Goal: Task Accomplishment & Management: Use online tool/utility

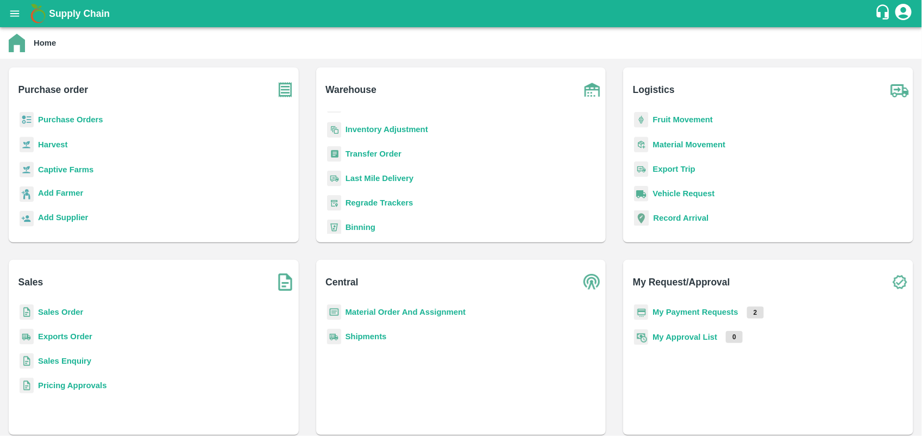
scroll to position [141, 0]
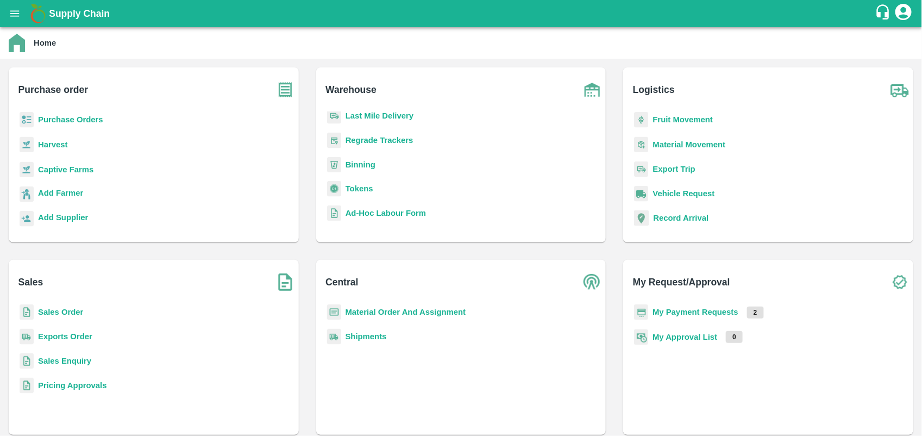
click at [367, 189] on b "Tokens" at bounding box center [360, 188] width 28 height 9
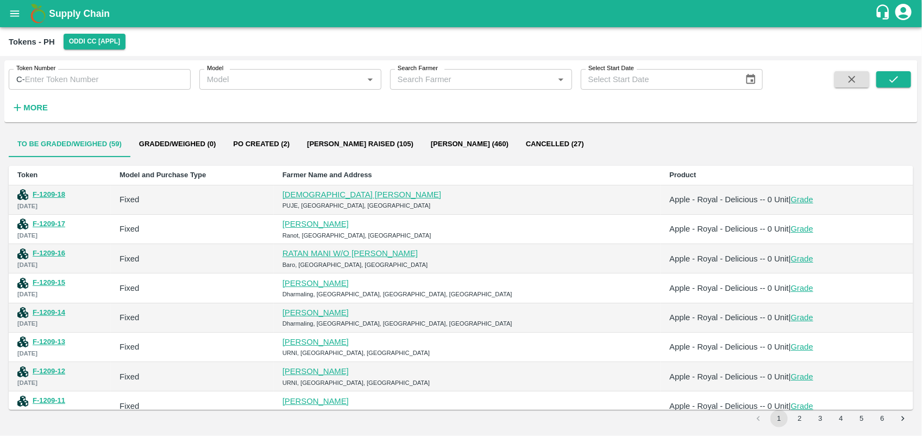
click at [417, 79] on input "Search Farmer" at bounding box center [472, 79] width 158 height 14
click at [471, 80] on input "Search Farmer" at bounding box center [472, 79] width 158 height 14
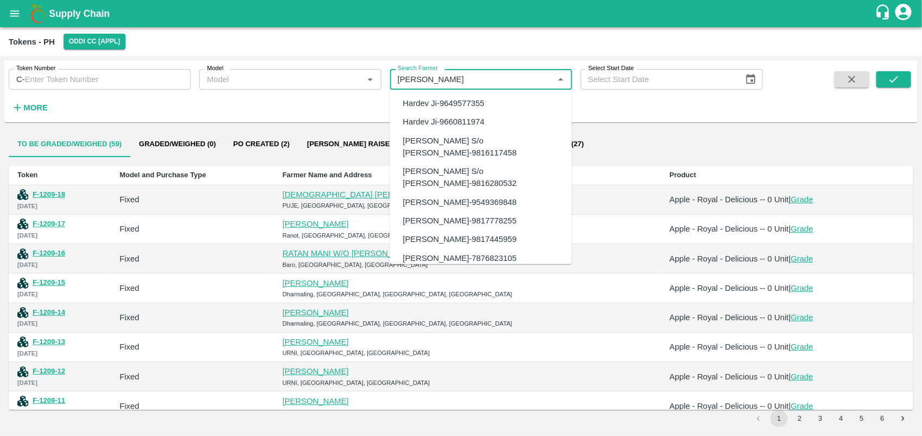
scroll to position [33, 0]
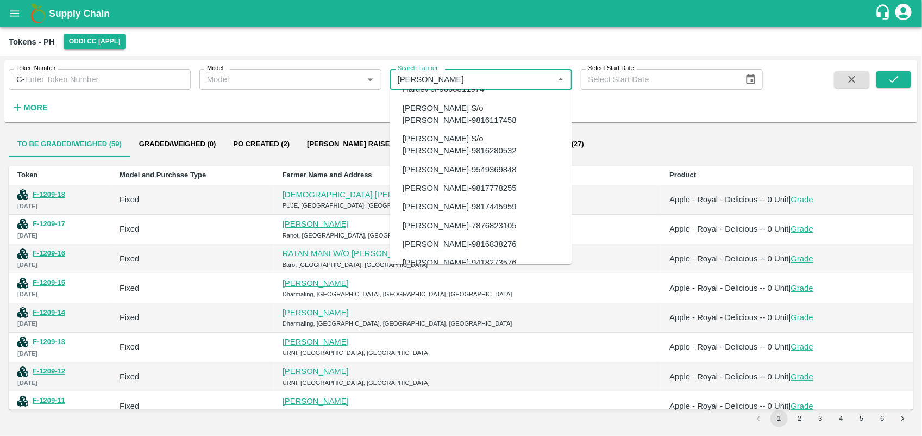
drag, startPoint x: 451, startPoint y: 79, endPoint x: 329, endPoint y: 98, distance: 123.7
click at [329, 98] on div "Token Number C- Token Number Model Model   * Search Farmer Search Farmer   * Se…" at bounding box center [381, 88] width 763 height 57
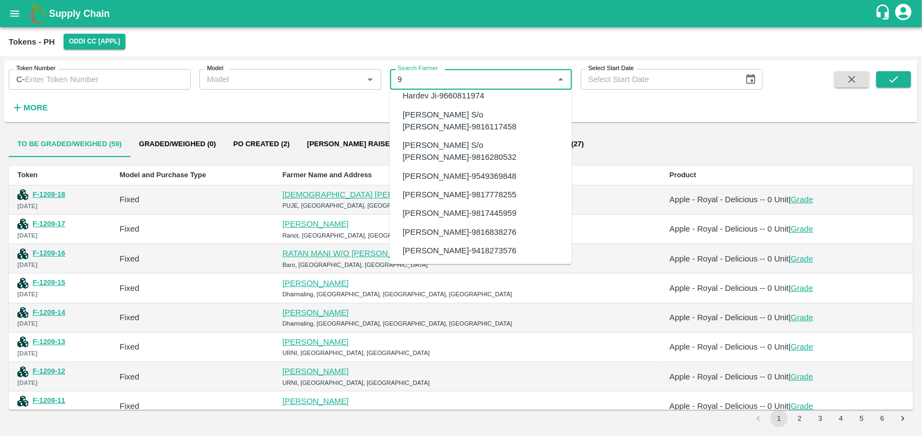
scroll to position [0, 0]
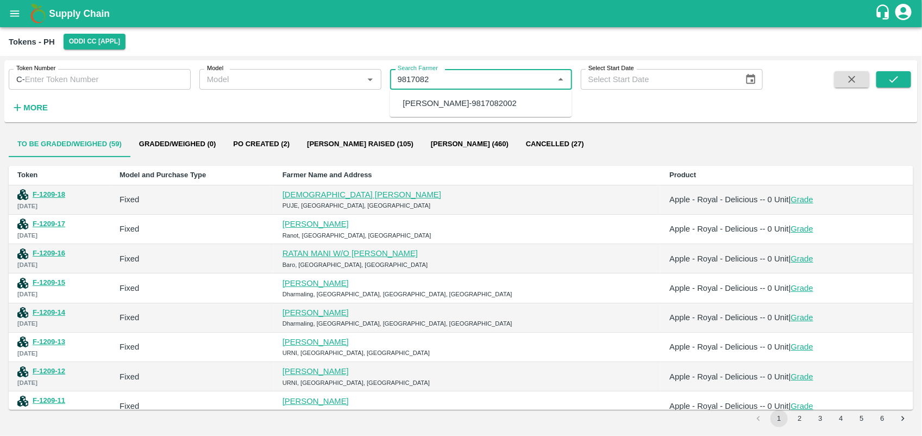
click at [443, 106] on div "[PERSON_NAME]-9817082002" at bounding box center [460, 103] width 114 height 12
type input "[PERSON_NAME]-9817082002"
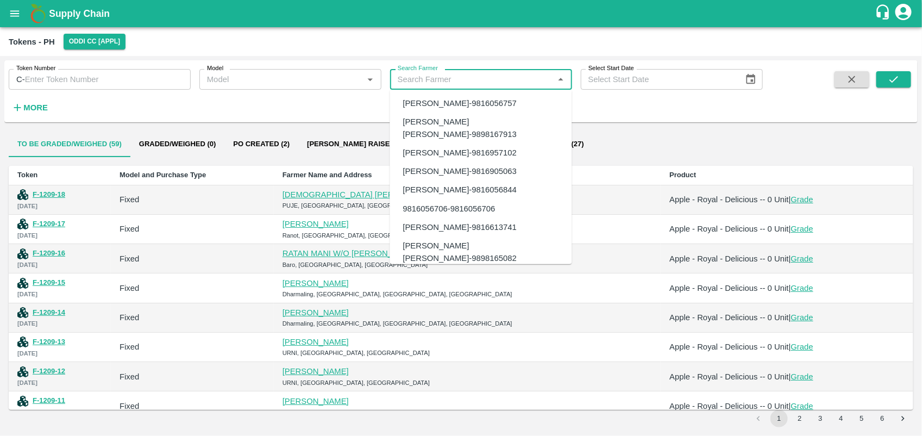
click at [476, 77] on input "Search Farmer" at bounding box center [472, 79] width 158 height 14
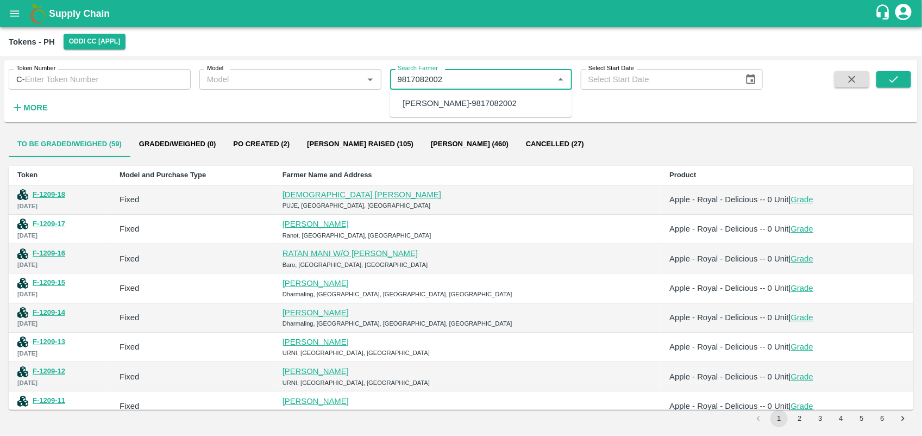
click at [484, 99] on div "[PERSON_NAME]-9817082002" at bounding box center [460, 103] width 114 height 12
type input "[PERSON_NAME]-9817082002"
click at [604, 109] on div "Token Number C- Token Number Model Model   * Search Farmer Search Farmer   * Se…" at bounding box center [381, 88] width 763 height 57
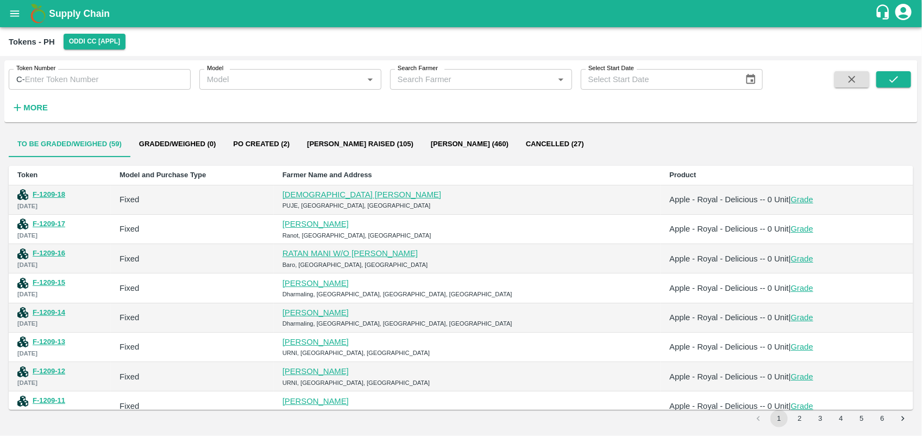
click at [498, 74] on input "Search Farmer" at bounding box center [472, 79] width 158 height 14
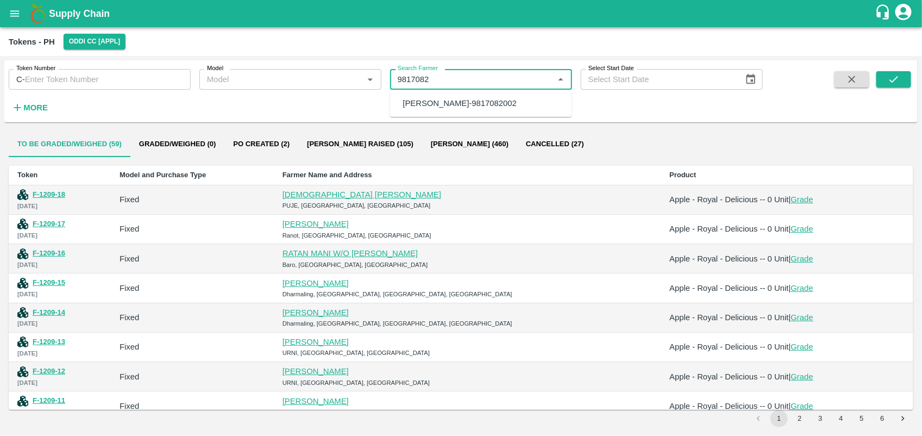
click at [490, 101] on div "[PERSON_NAME]-9817082002" at bounding box center [460, 103] width 114 height 12
type input "[PERSON_NAME]-9817082002"
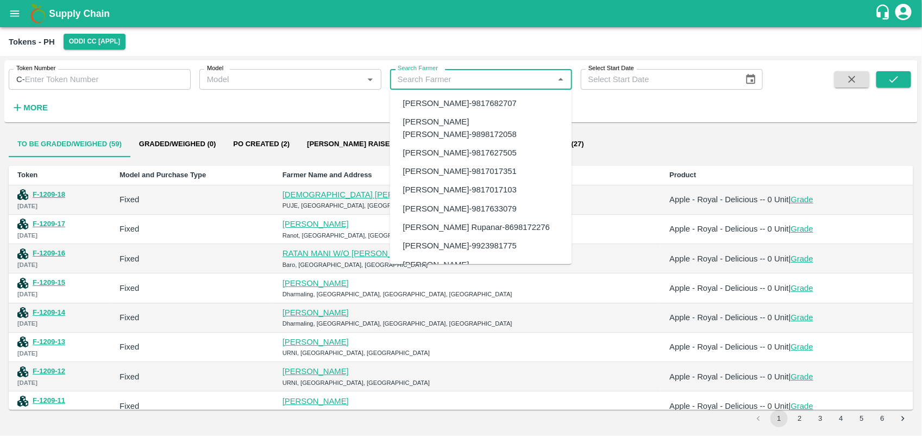
click at [479, 81] on input "Search Farmer" at bounding box center [472, 79] width 158 height 14
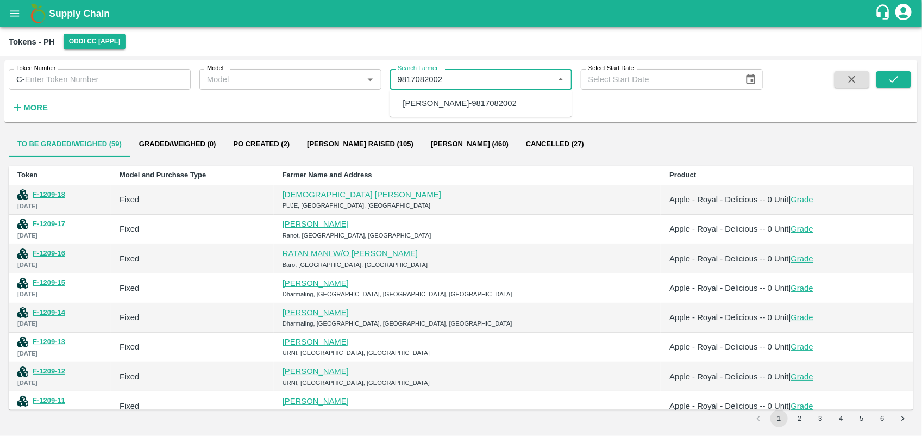
click at [485, 95] on div "[PERSON_NAME]-9817082002" at bounding box center [481, 103] width 182 height 18
type input "[PERSON_NAME]-9817082002"
click at [889, 83] on icon "submit" at bounding box center [894, 79] width 12 height 12
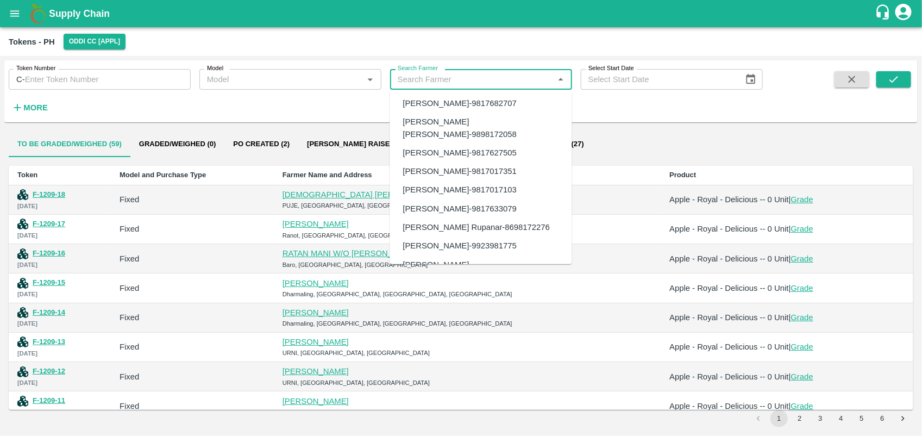
click at [481, 77] on input "Search Farmer" at bounding box center [472, 79] width 158 height 14
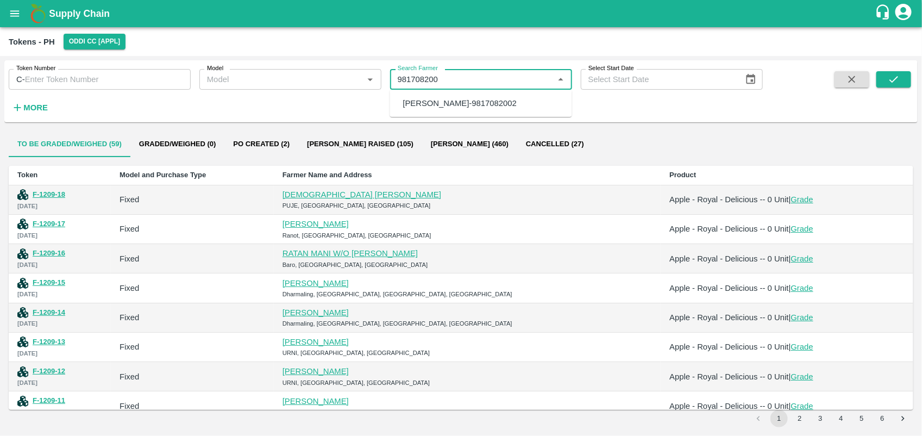
click at [486, 102] on div "[PERSON_NAME]-9817082002" at bounding box center [460, 103] width 114 height 12
type input "[PERSON_NAME]-9817082002"
click at [886, 75] on button "submit" at bounding box center [893, 79] width 35 height 16
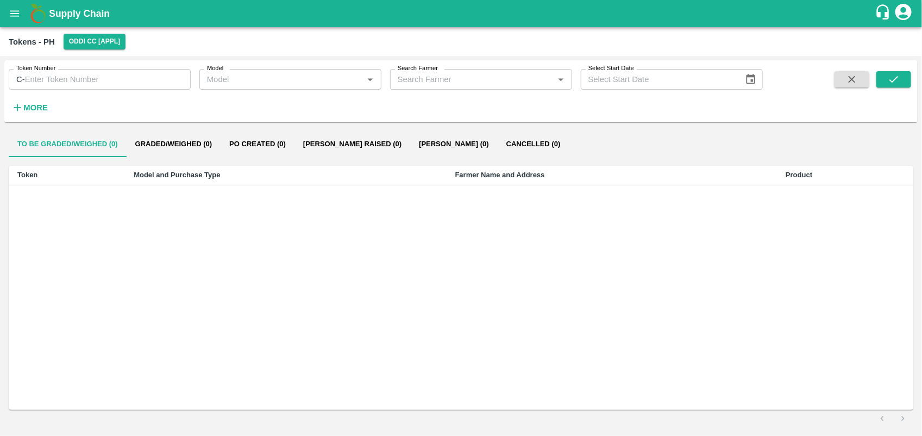
click at [15, 18] on icon "open drawer" at bounding box center [15, 14] width 12 height 12
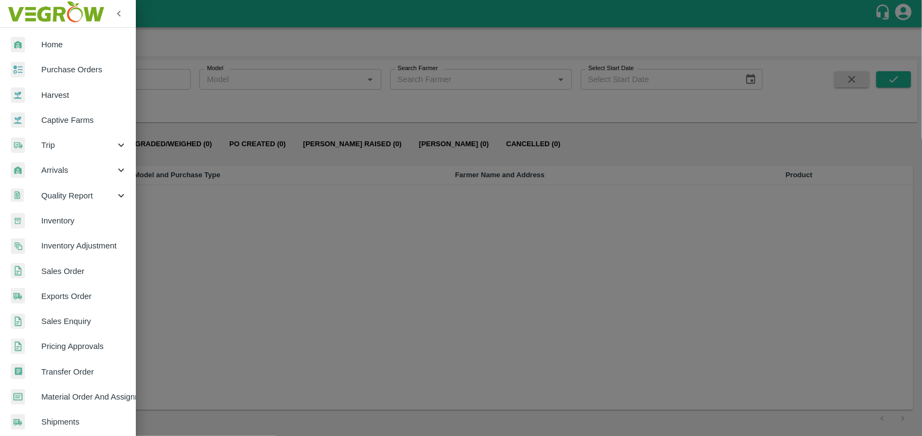
click at [71, 43] on span "Home" at bounding box center [84, 45] width 86 height 12
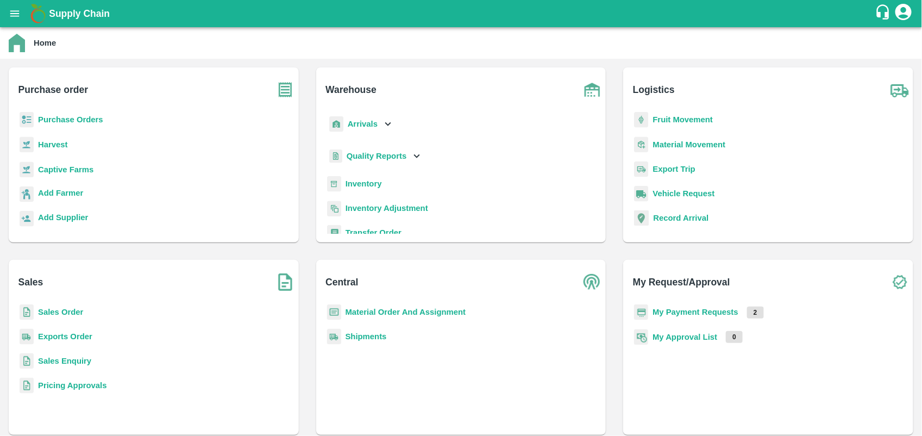
click at [71, 120] on b "Purchase Orders" at bounding box center [70, 119] width 65 height 9
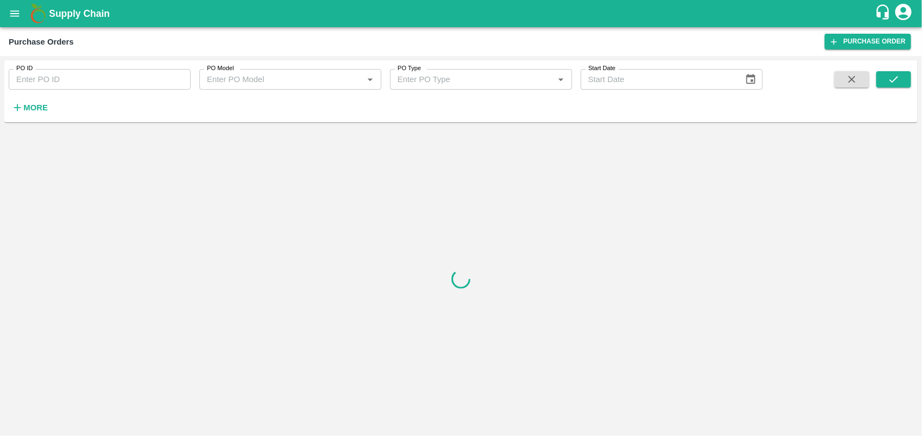
click at [27, 120] on div "PO ID PO ID PO Model PO Model   * PO Type PO Type   * Start Date Start Date More" at bounding box center [460, 91] width 913 height 62
click at [27, 118] on div "PO ID PO ID PO Model PO Model   * PO Type PO Type   * Start Date Start Date More" at bounding box center [460, 91] width 913 height 62
click at [27, 114] on h6 "More" at bounding box center [35, 108] width 24 height 14
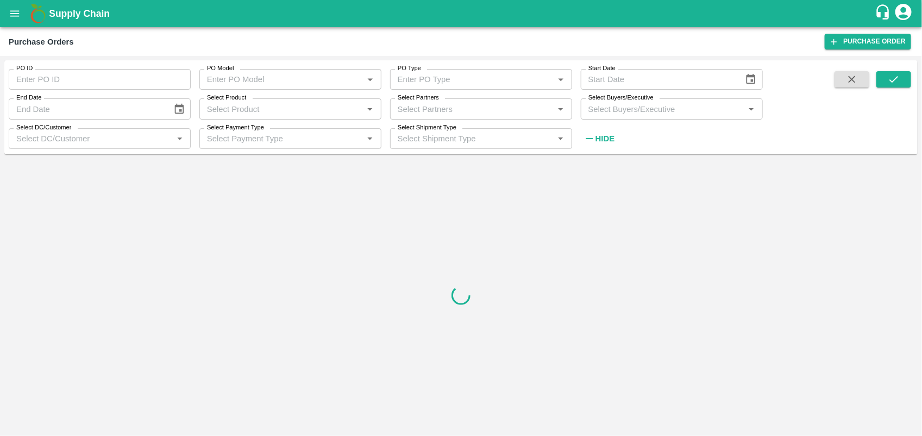
click at [441, 98] on div "Select Partners Select Partners   *" at bounding box center [476, 104] width 191 height 29
click at [438, 104] on input "Select Partners" at bounding box center [472, 109] width 158 height 14
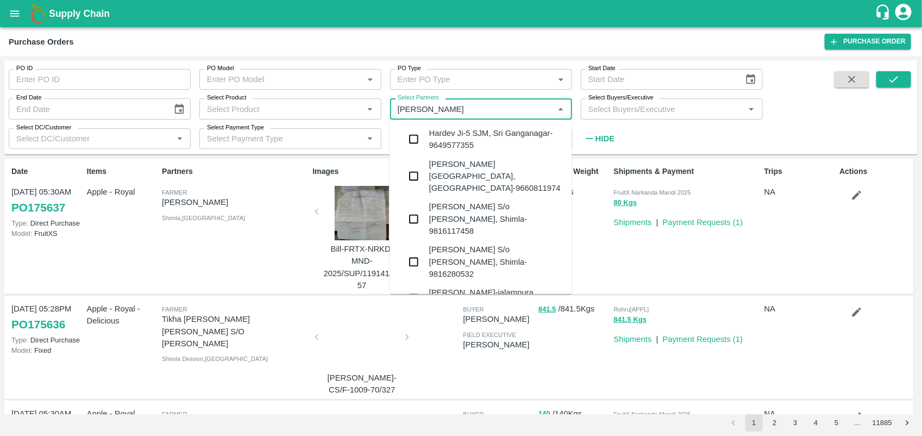
type input "[PERSON_NAME]"
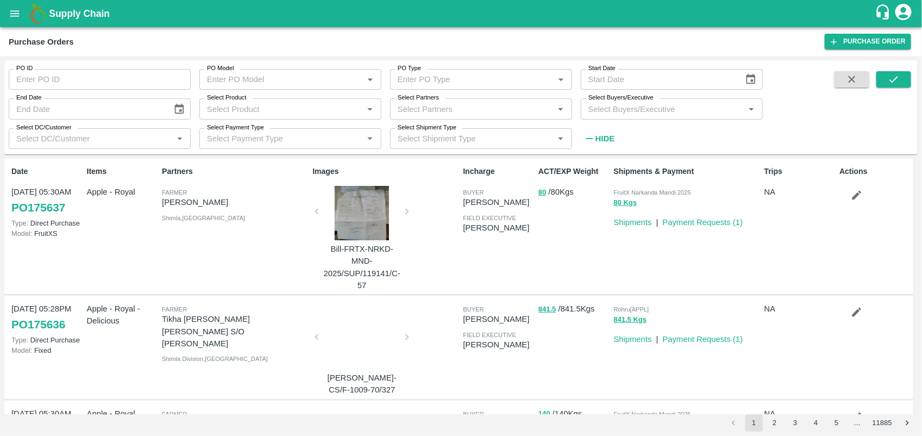
click at [279, 36] on div "Purchase Orders" at bounding box center [417, 42] width 816 height 14
click at [23, 19] on button "open drawer" at bounding box center [14, 13] width 25 height 25
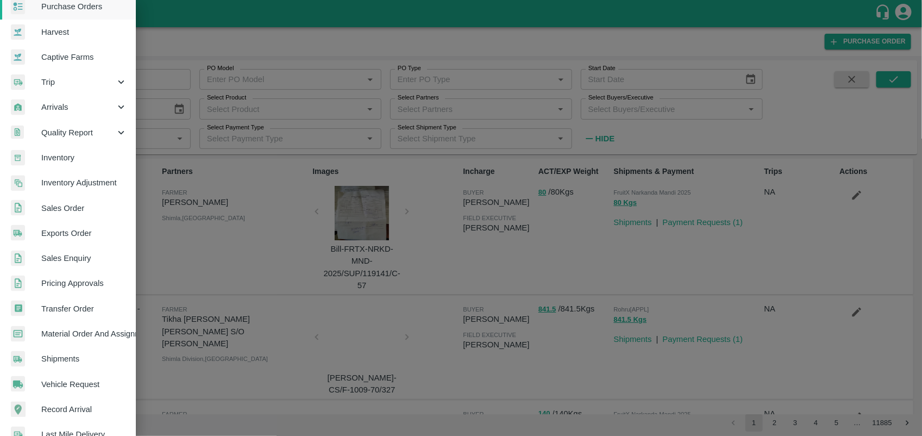
scroll to position [66, 0]
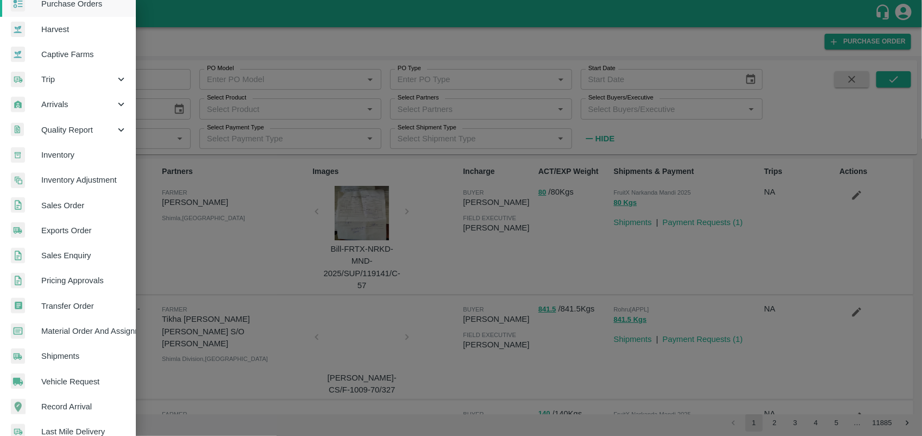
click at [79, 300] on span "Transfer Order" at bounding box center [84, 306] width 86 height 12
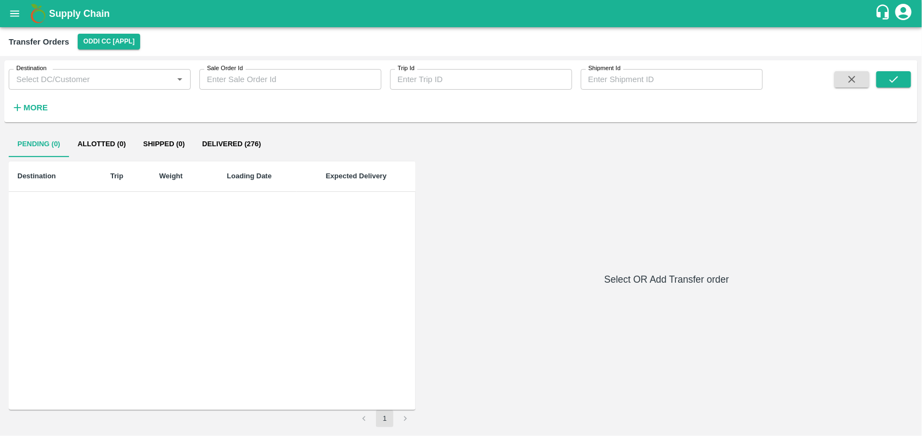
click at [16, 14] on icon "open drawer" at bounding box center [15, 14] width 12 height 12
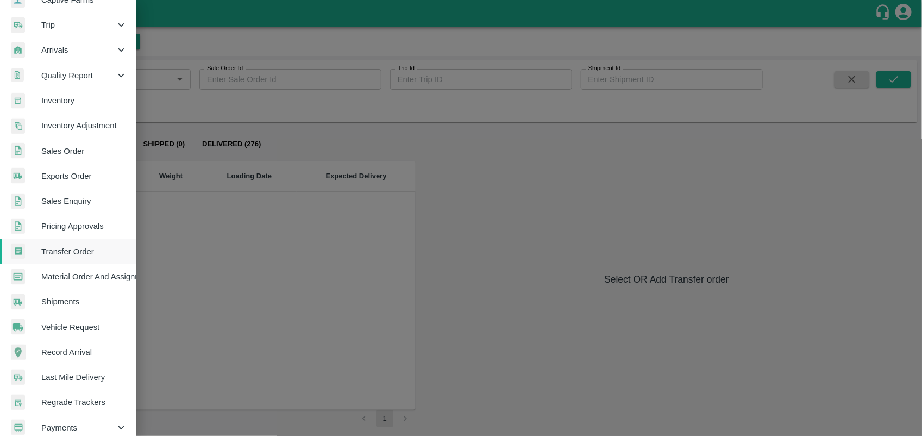
scroll to position [182, 0]
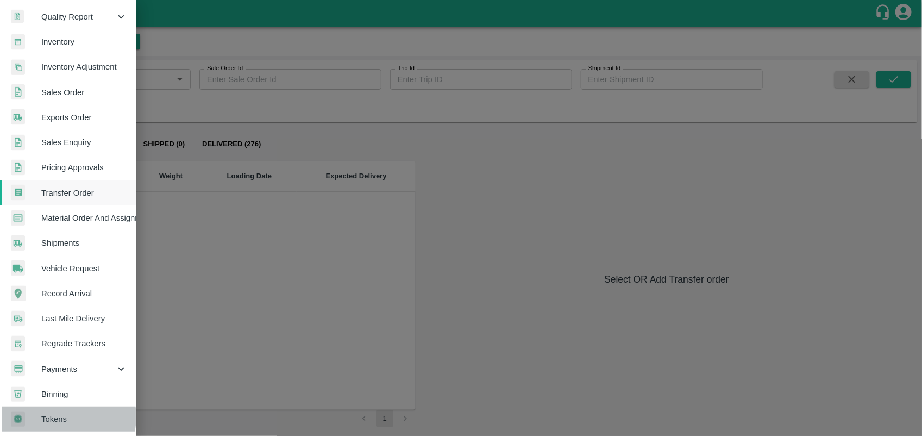
click at [66, 413] on span "Tokens" at bounding box center [84, 419] width 86 height 12
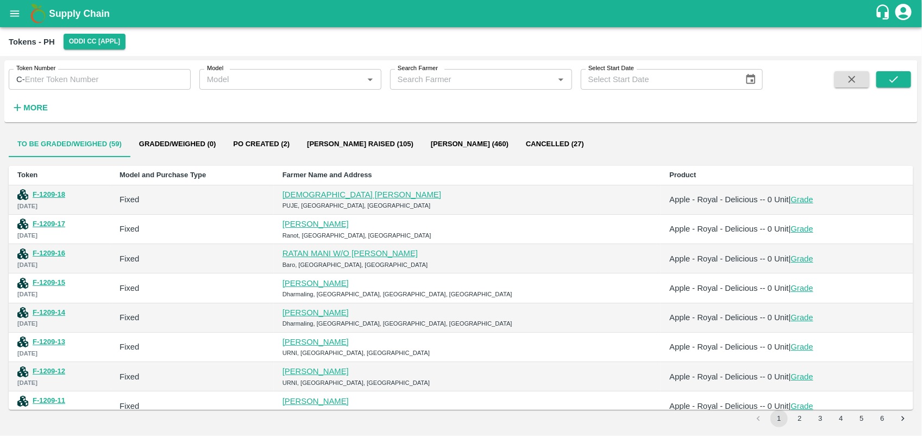
click at [422, 142] on button "[PERSON_NAME] (460)" at bounding box center [469, 144] width 95 height 26
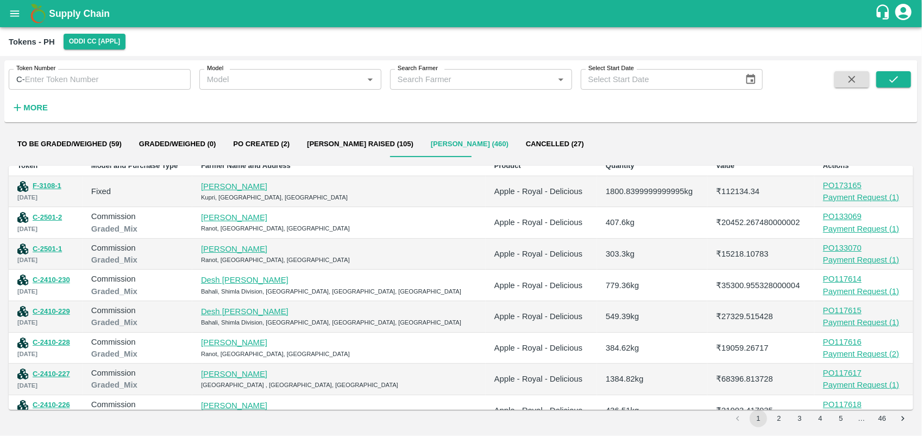
scroll to position [0, 0]
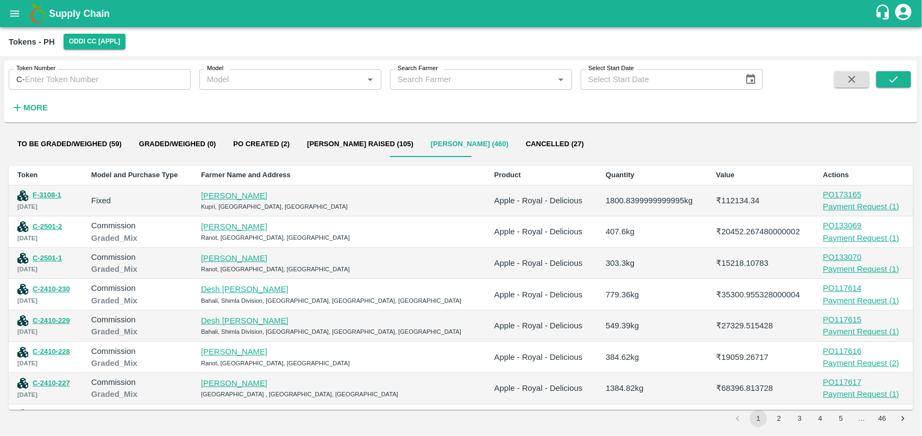
click at [446, 75] on input "Search Farmer" at bounding box center [472, 79] width 158 height 14
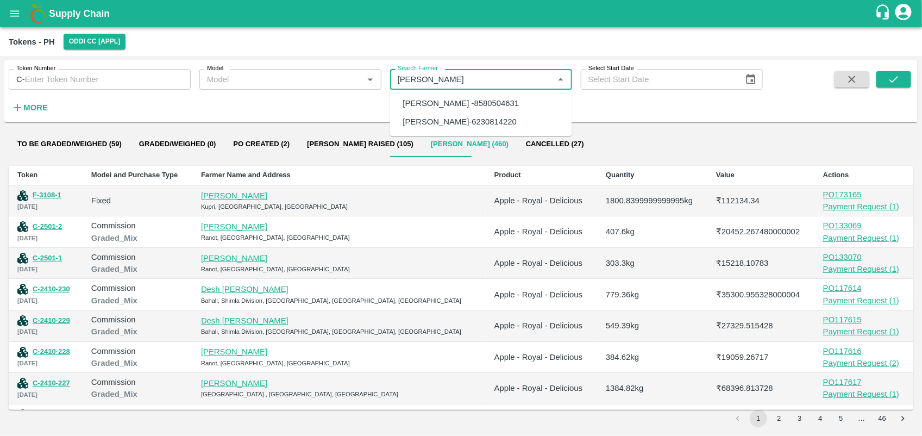
click at [478, 121] on div "[PERSON_NAME]-6230814220" at bounding box center [460, 122] width 114 height 12
click at [895, 78] on icon "submit" at bounding box center [894, 79] width 12 height 12
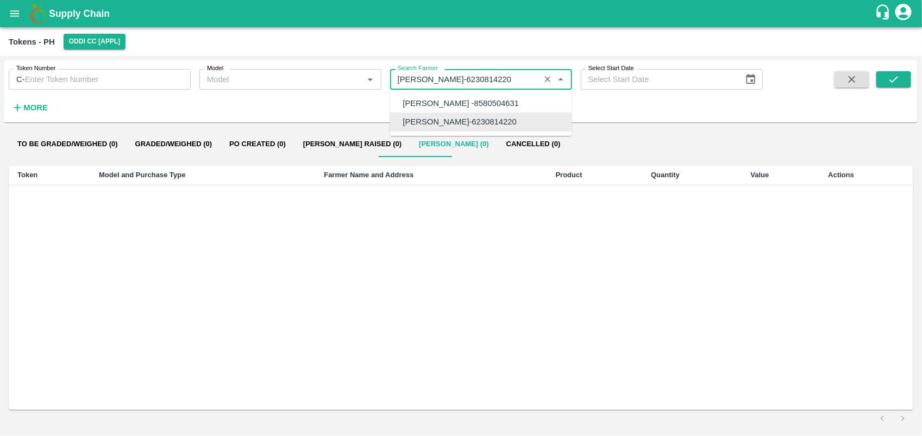
click at [496, 77] on input "Search Farmer" at bounding box center [464, 79] width 143 height 14
paste input "9817055446"
type input "9817055446"
click at [498, 101] on div "[PERSON_NAME]-9817055446" at bounding box center [460, 103] width 114 height 12
type input "[PERSON_NAME]-9817055446"
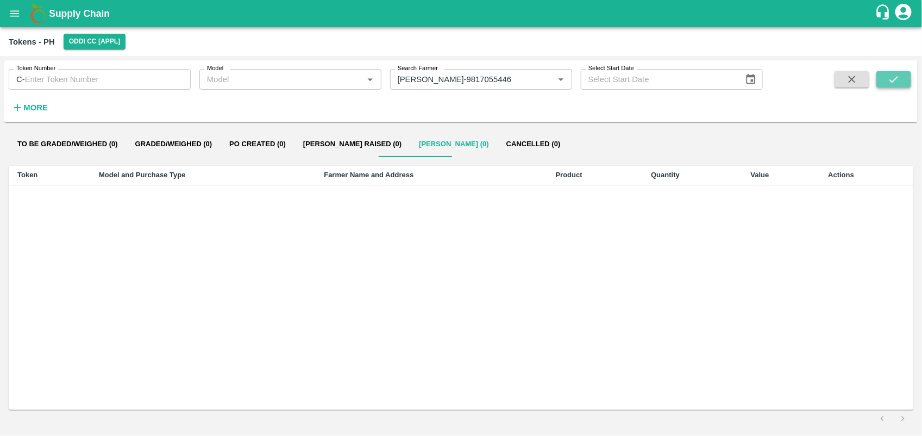
click at [880, 83] on button "submit" at bounding box center [893, 79] width 35 height 16
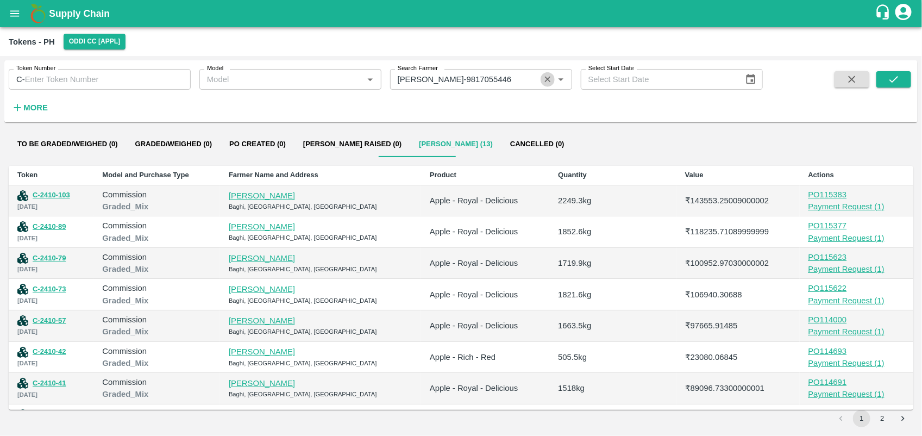
click at [547, 77] on icon "Clear" at bounding box center [548, 79] width 10 height 10
click at [489, 82] on input "Search Farmer" at bounding box center [472, 79] width 158 height 14
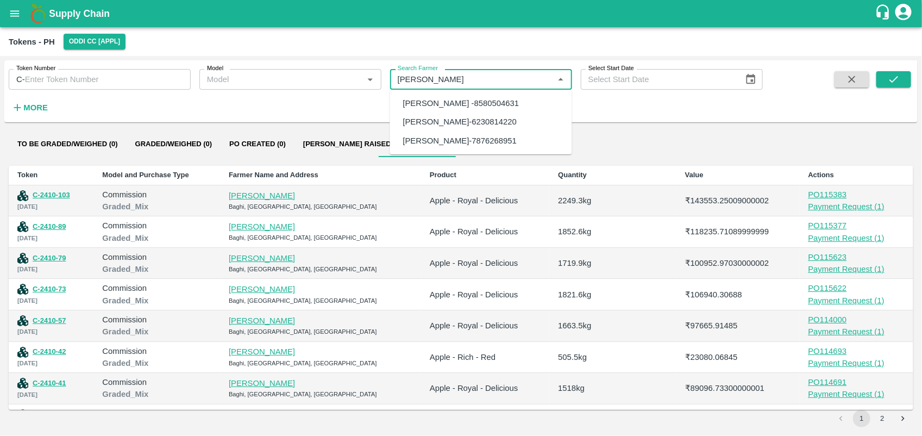
click at [467, 143] on div "[PERSON_NAME]-7876268951" at bounding box center [460, 141] width 114 height 12
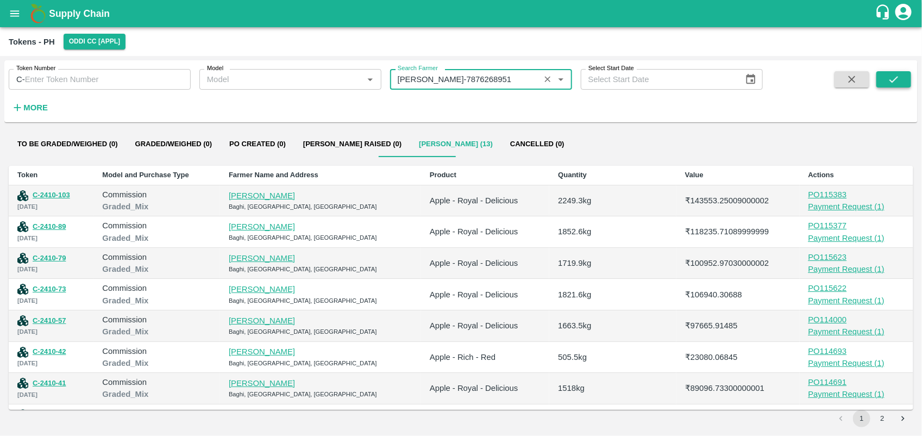
click at [890, 84] on icon "submit" at bounding box center [894, 79] width 12 height 12
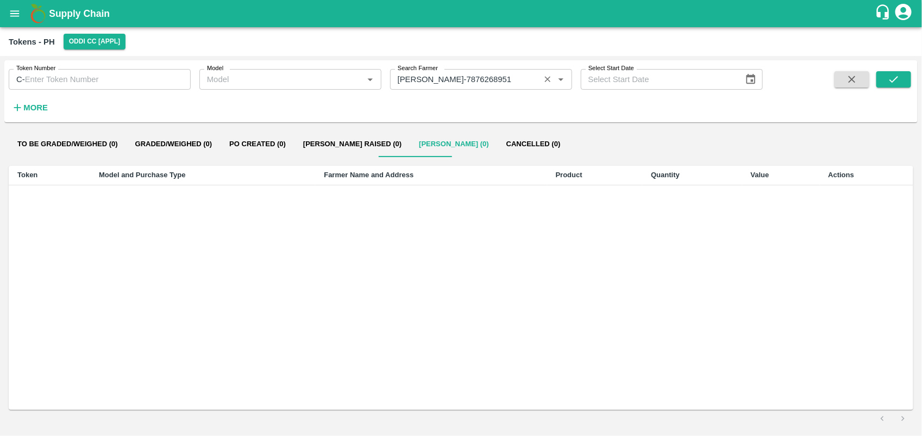
click at [506, 72] on input "Search Farmer" at bounding box center [464, 79] width 143 height 14
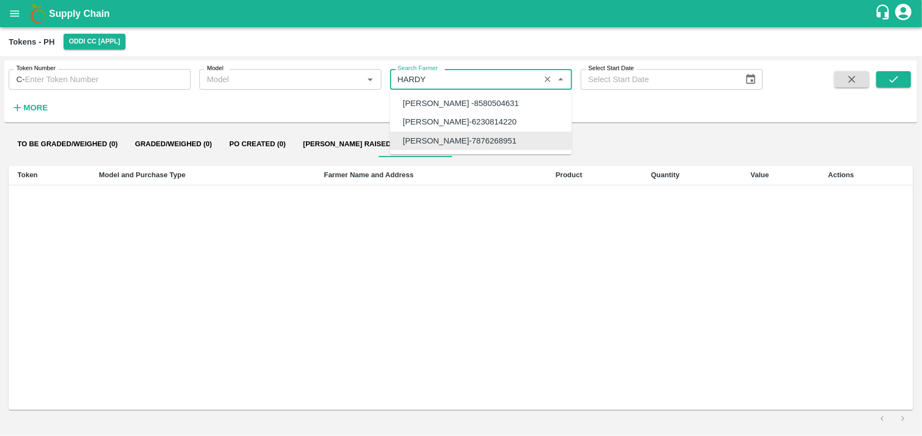
type input "HARDYA"
click at [460, 128] on div "[PERSON_NAME]-6230814220" at bounding box center [460, 122] width 114 height 12
type input "[PERSON_NAME]-6230814220"
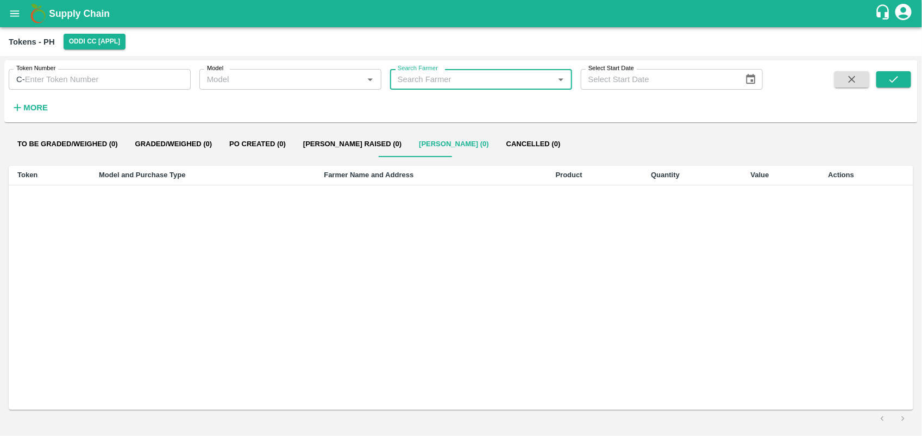
click at [493, 83] on input "Search Farmer" at bounding box center [472, 79] width 158 height 14
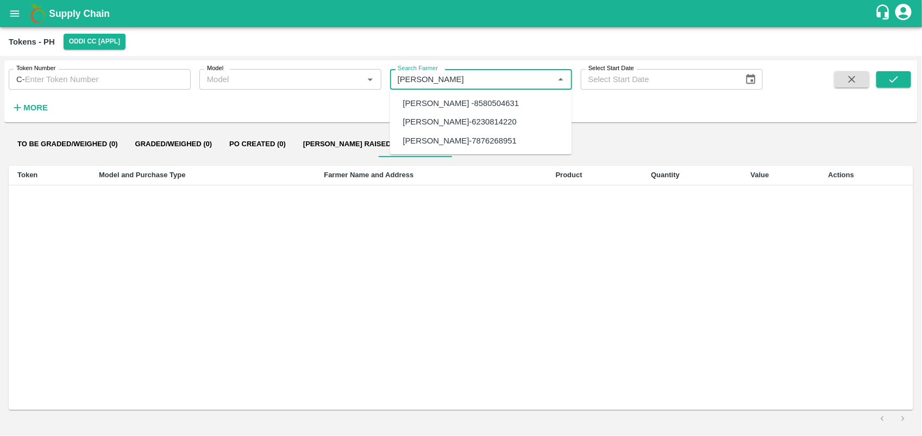
click at [470, 112] on div "[PERSON_NAME]-6230814220" at bounding box center [481, 121] width 182 height 18
type input "[PERSON_NAME]-6230814220"
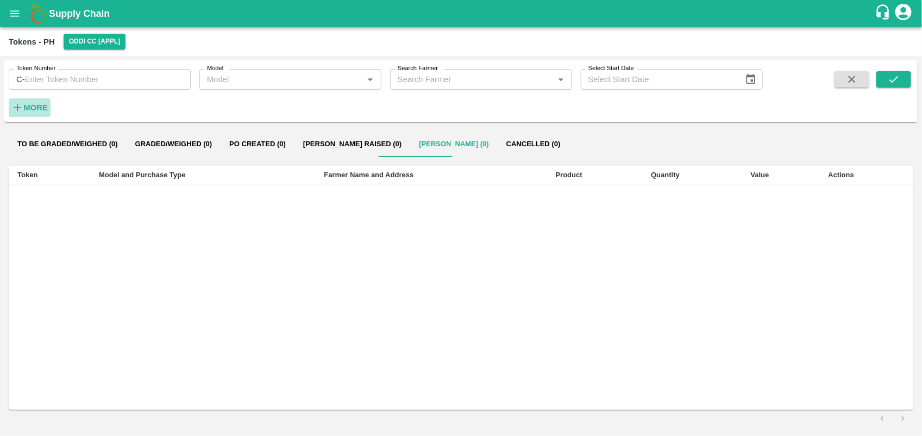
click at [46, 104] on strong "More" at bounding box center [35, 107] width 24 height 9
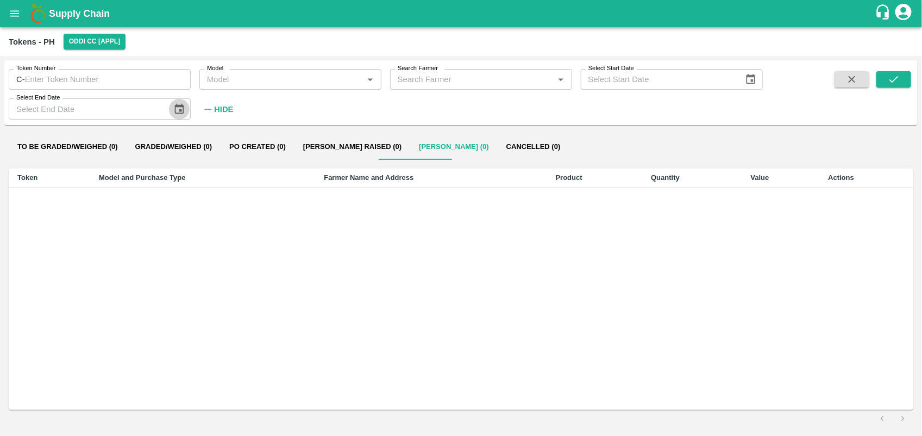
click at [178, 106] on icon "Choose date" at bounding box center [178, 108] width 9 height 10
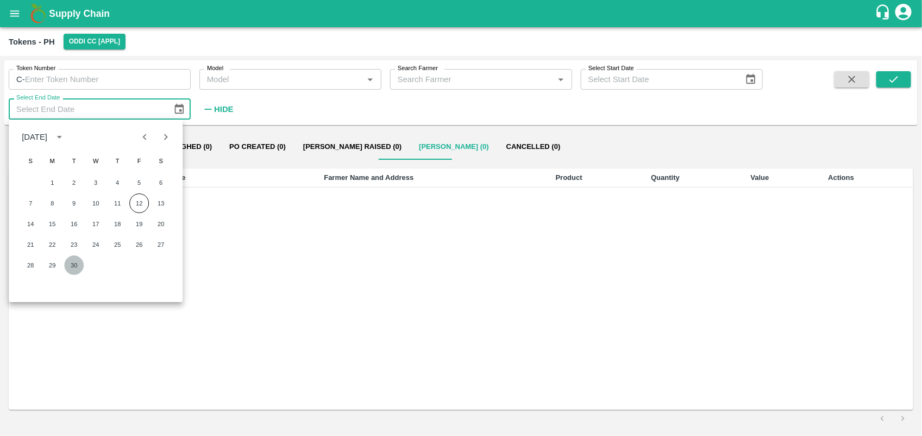
click at [68, 264] on button "30" at bounding box center [74, 265] width 20 height 20
type input "[DATE]"
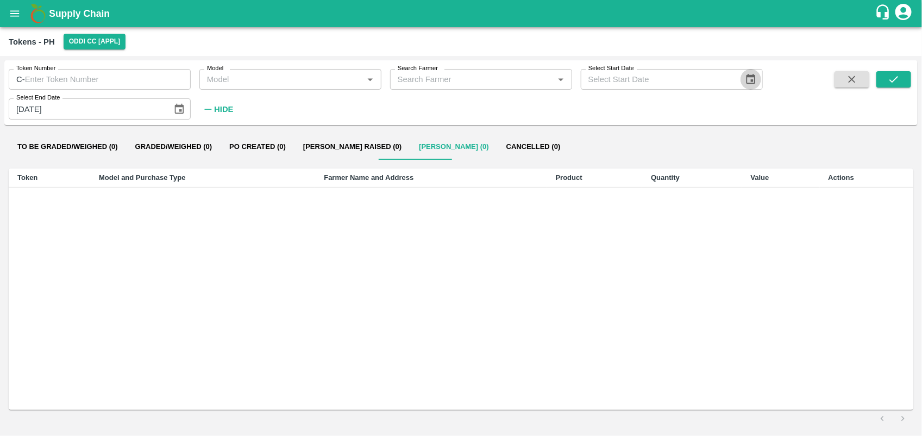
click at [748, 78] on icon "Choose date" at bounding box center [750, 79] width 9 height 10
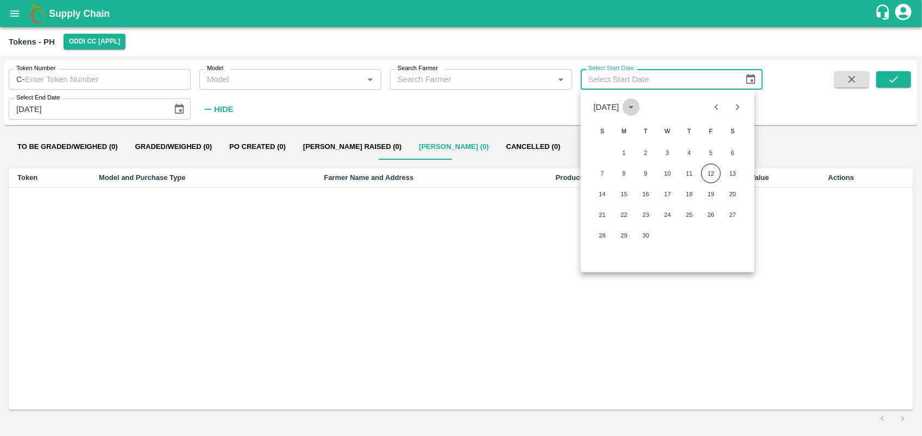
click at [637, 106] on icon "calendar view is open, switch to year view" at bounding box center [631, 107] width 12 height 12
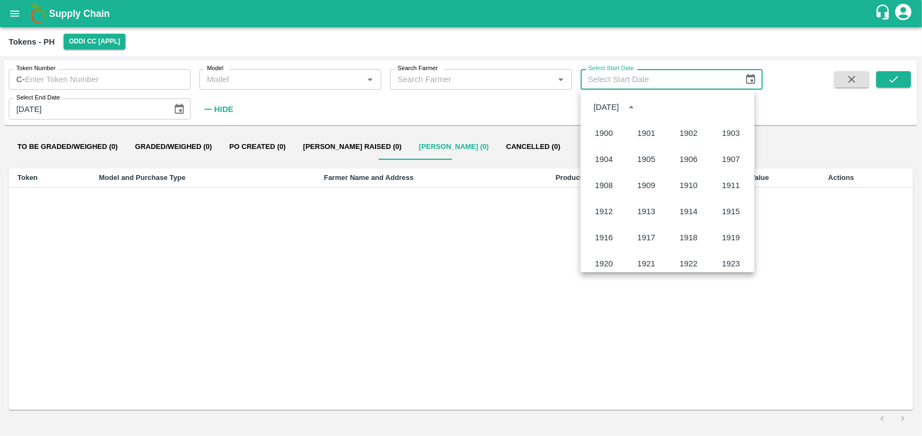
scroll to position [745, 0]
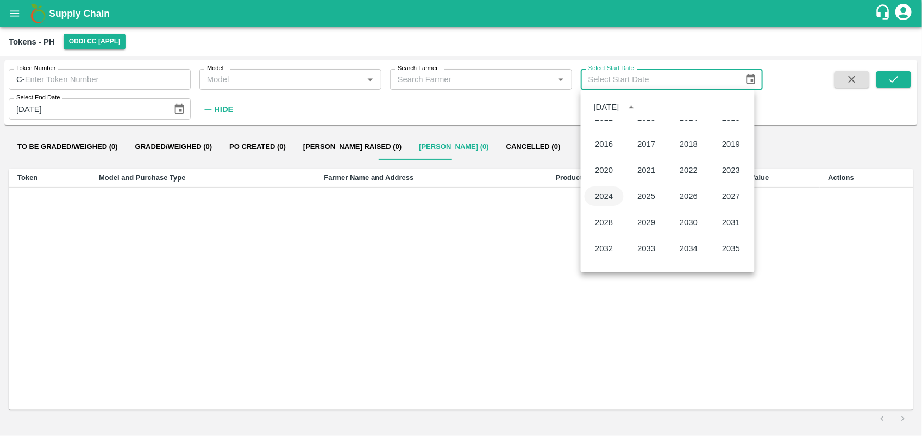
click at [605, 192] on button "2024" at bounding box center [604, 196] width 39 height 20
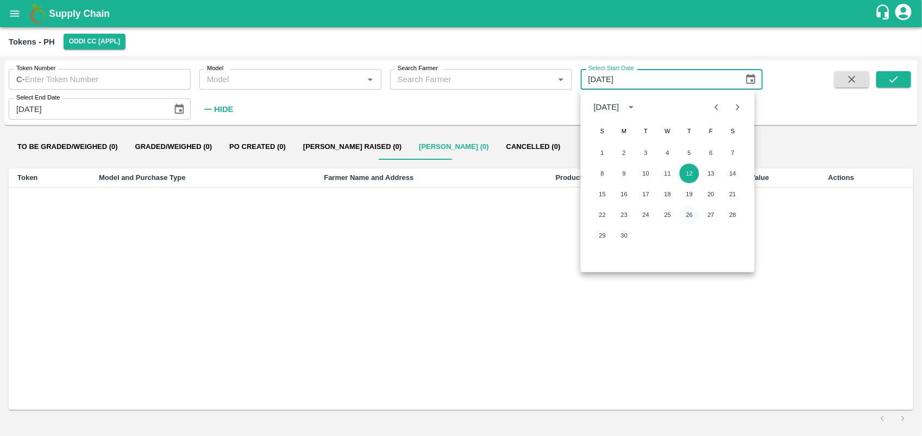
click at [680, 212] on button "26" at bounding box center [690, 215] width 20 height 20
type input "[DATE]"
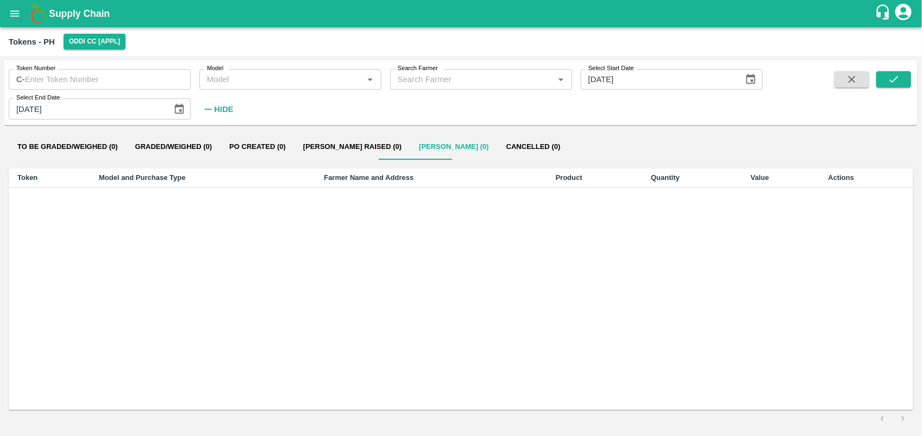
click at [177, 105] on icon "Choose date, selected date is Sep 30, 2025" at bounding box center [178, 108] width 9 height 10
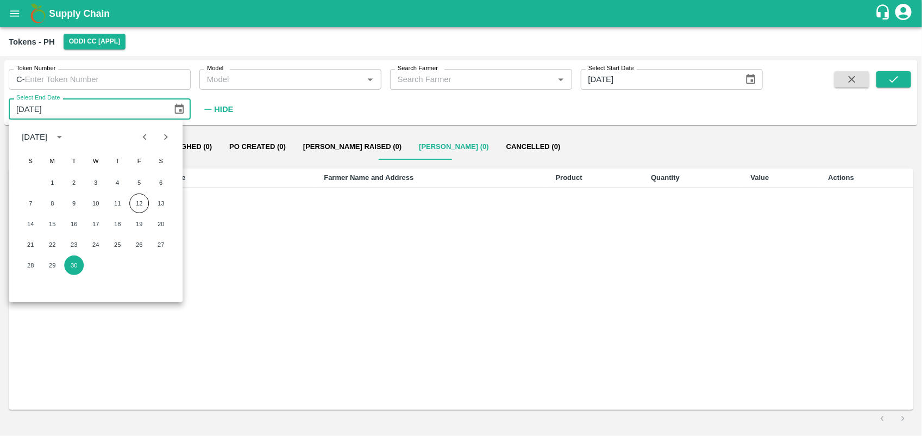
click at [47, 136] on div "[DATE]" at bounding box center [35, 137] width 26 height 12
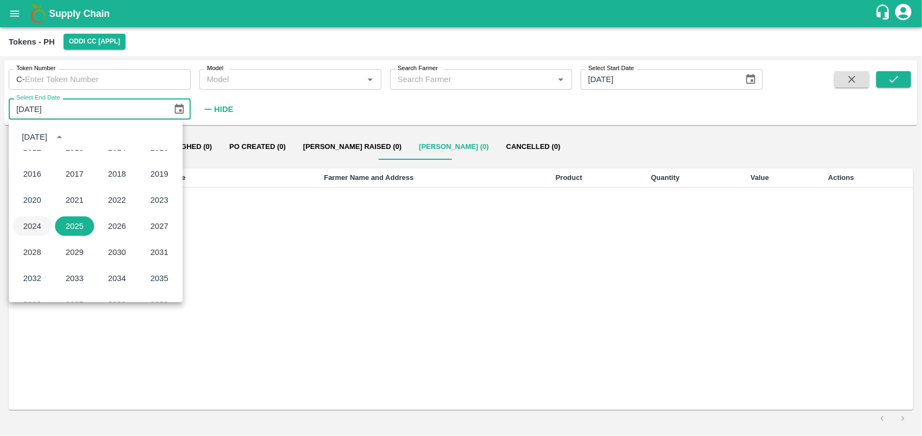
click at [34, 223] on button "2024" at bounding box center [31, 226] width 39 height 20
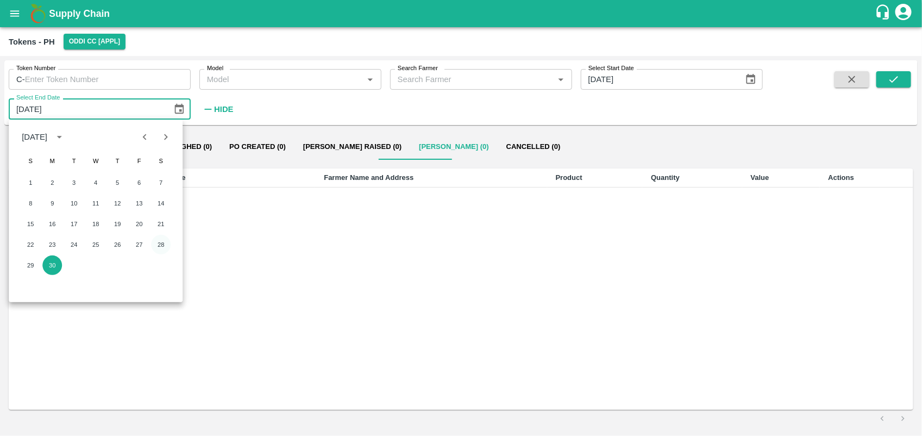
click at [159, 242] on button "28" at bounding box center [161, 245] width 20 height 20
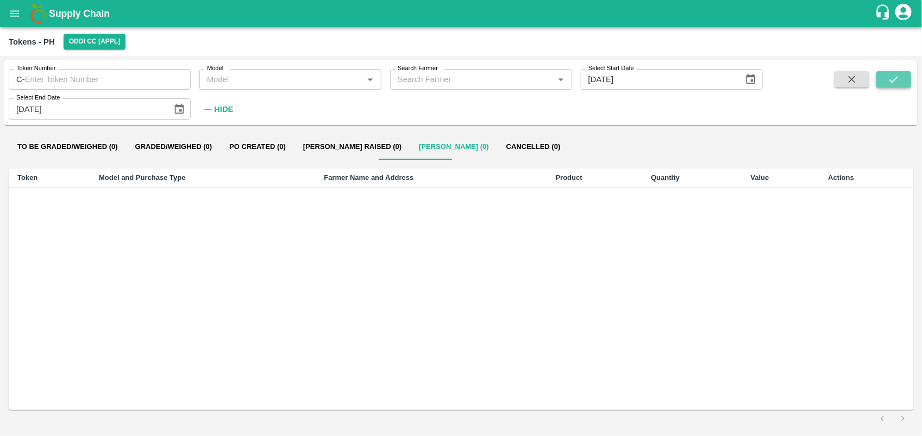
click at [887, 83] on button "submit" at bounding box center [893, 79] width 35 height 16
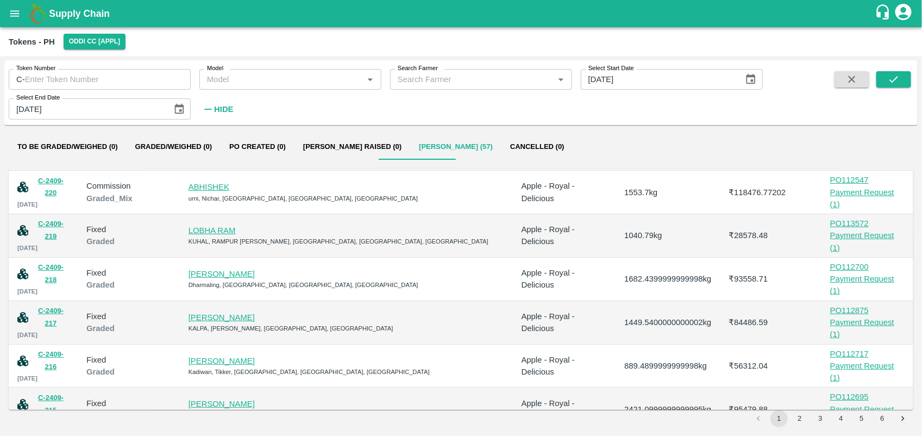
scroll to position [91, 0]
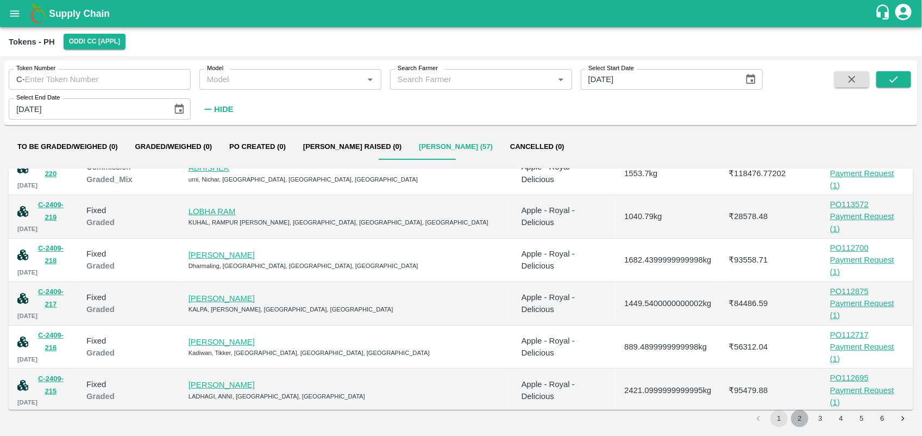
click at [804, 413] on button "2" at bounding box center [799, 418] width 17 height 17
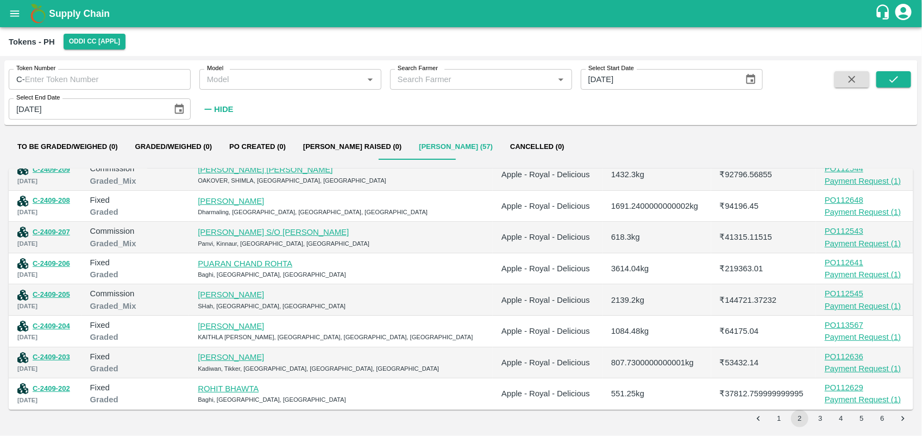
click at [818, 419] on button "3" at bounding box center [820, 418] width 17 height 17
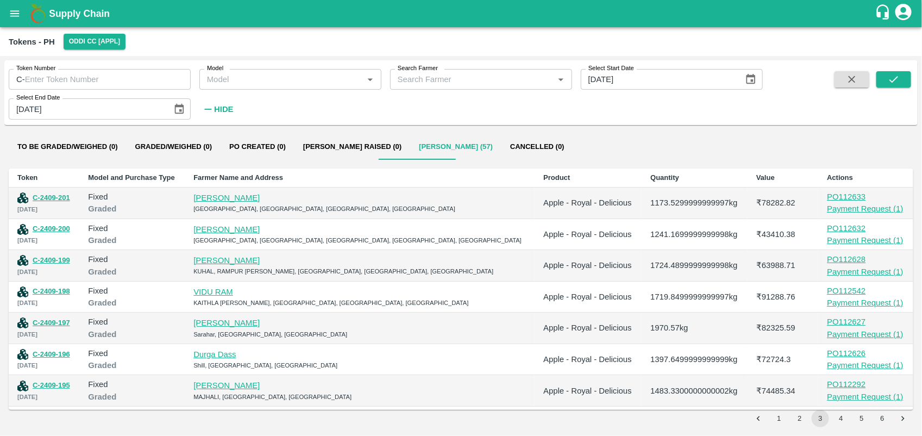
click at [183, 104] on icon "Choose date, selected date is Sep 28, 2024" at bounding box center [179, 109] width 12 height 12
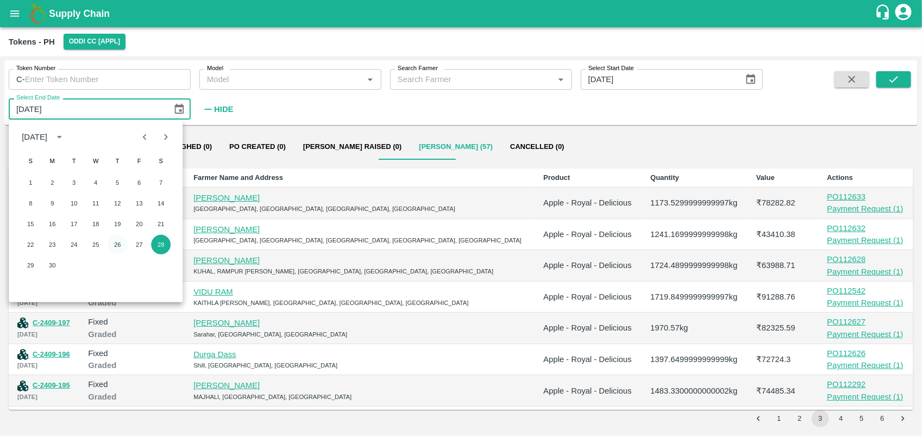
click at [115, 243] on button "26" at bounding box center [118, 245] width 20 height 20
type input "[DATE]"
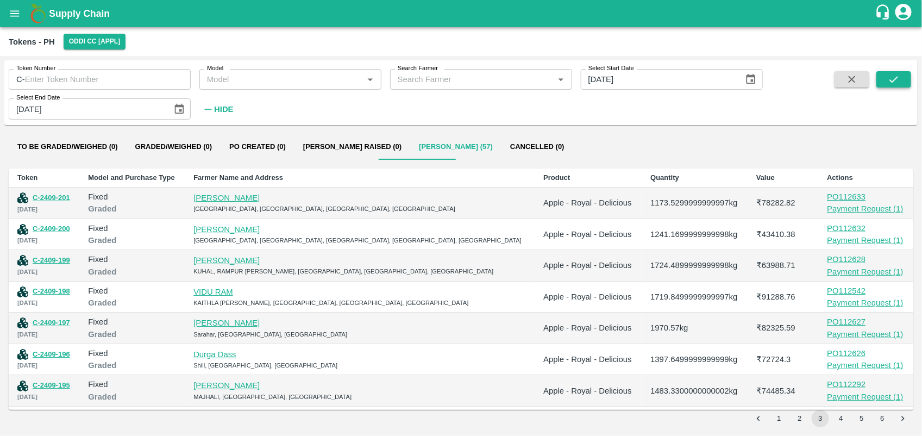
click at [902, 80] on button "submit" at bounding box center [893, 79] width 35 height 16
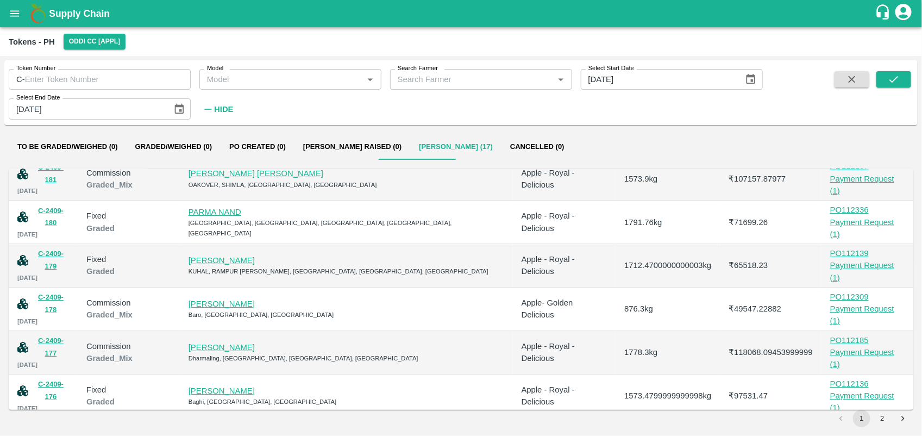
scroll to position [46, 0]
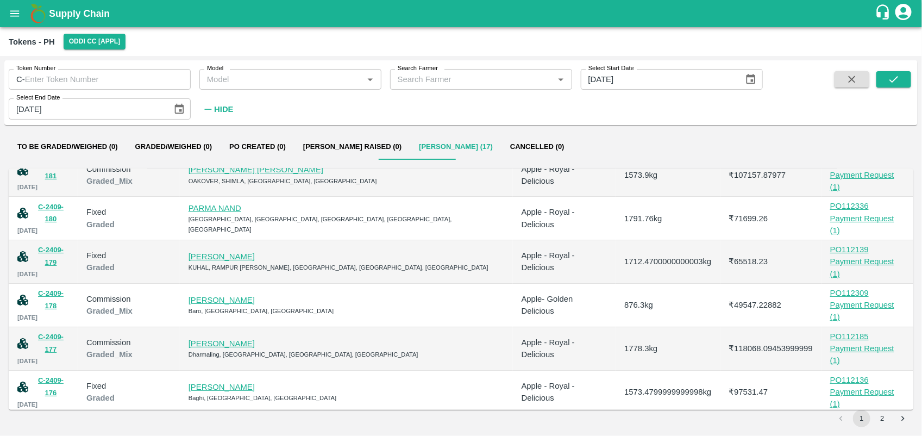
click at [848, 386] on div "Payment Request ( 1 )" at bounding box center [867, 398] width 74 height 24
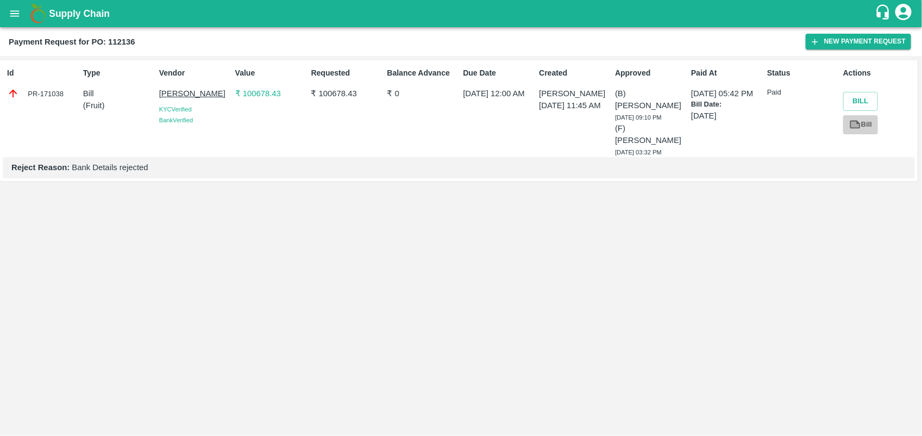
click at [861, 125] on link "Bill" at bounding box center [860, 124] width 35 height 19
